Goal: Register for event/course

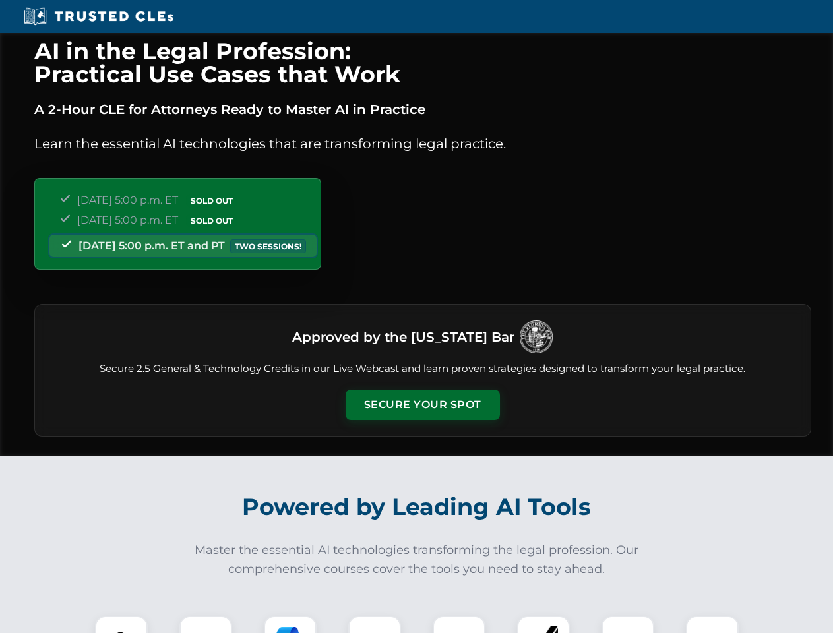
click at [422, 405] on button "Secure Your Spot" at bounding box center [423, 405] width 154 height 30
click at [121, 625] on img at bounding box center [121, 642] width 38 height 38
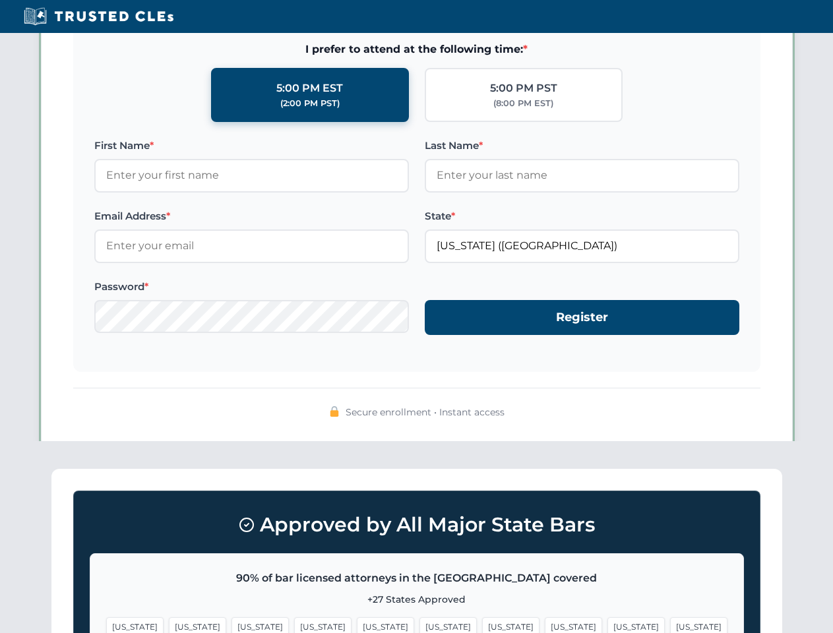
click at [482, 625] on span "[US_STATE]" at bounding box center [510, 626] width 57 height 19
click at [607, 625] on span "[US_STATE]" at bounding box center [635, 626] width 57 height 19
